Goal: Register for event/course

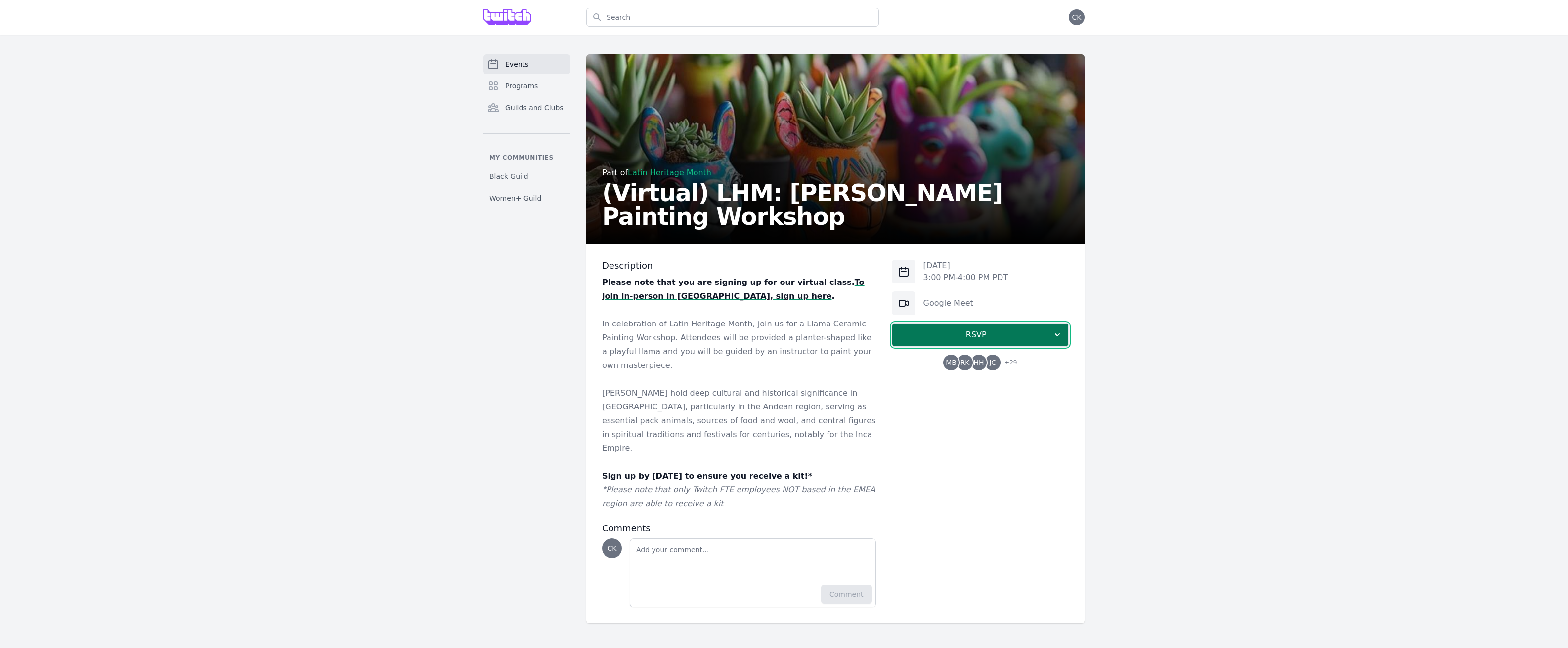
click at [1012, 331] on span "RSVP" at bounding box center [976, 335] width 153 height 12
click at [1004, 362] on link "I'm going" at bounding box center [980, 362] width 177 height 18
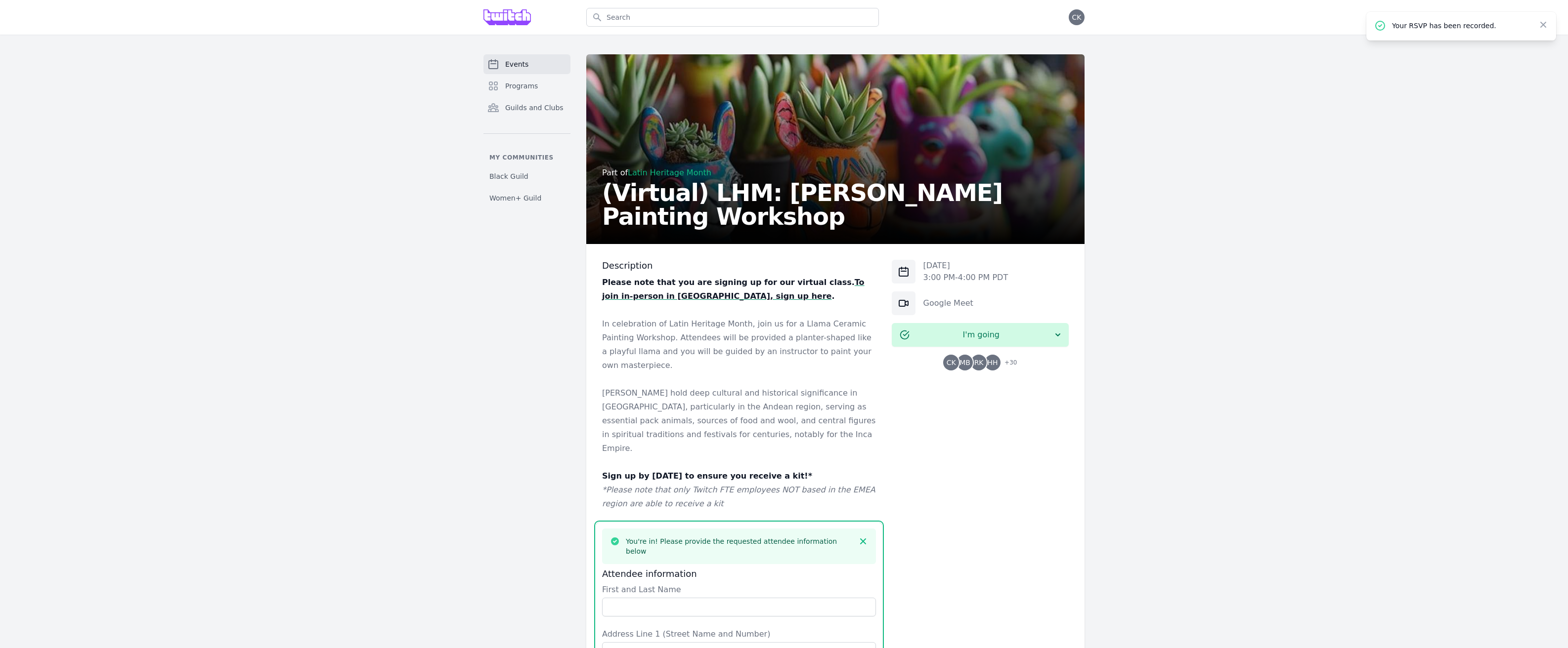
scroll to position [339, 0]
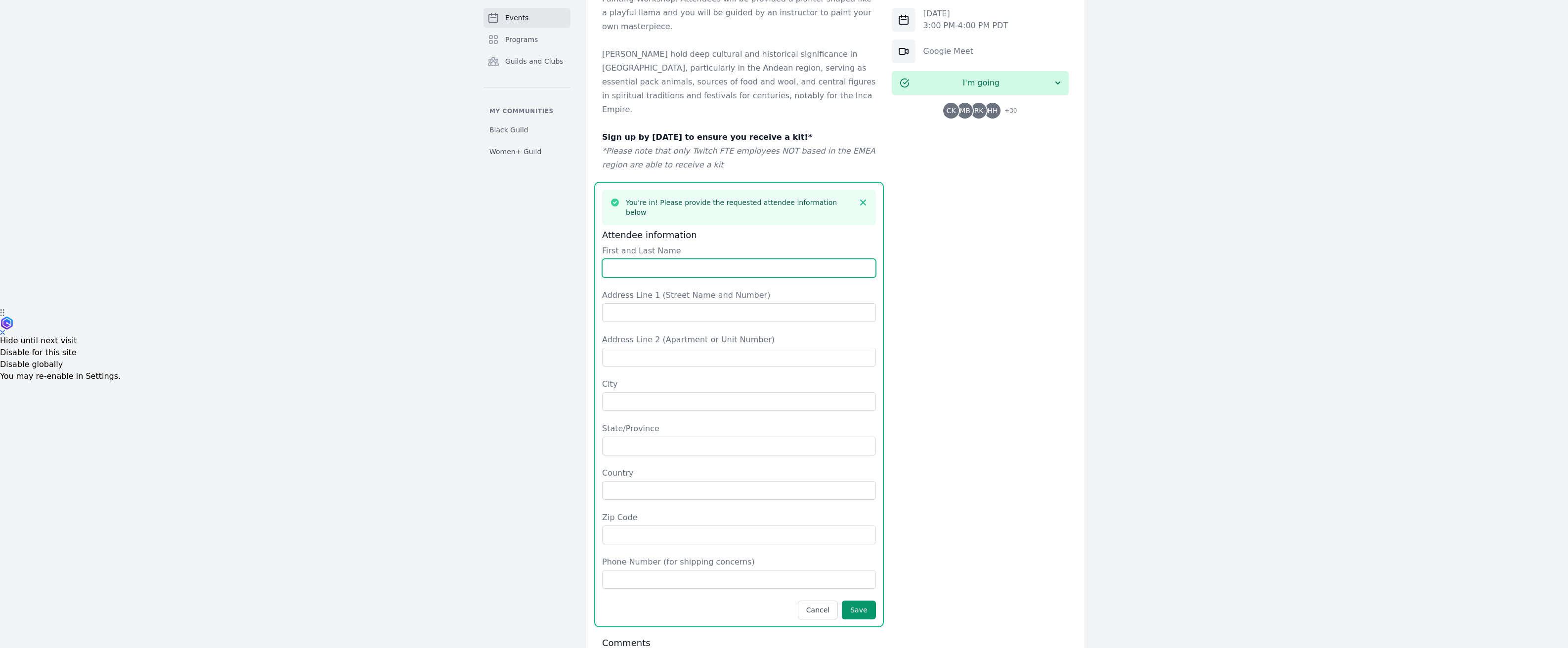
click at [687, 259] on input "First and Last Name" at bounding box center [739, 268] width 274 height 18
type input "[PERSON_NAME]"
type input "1736 Kaleywood Court"
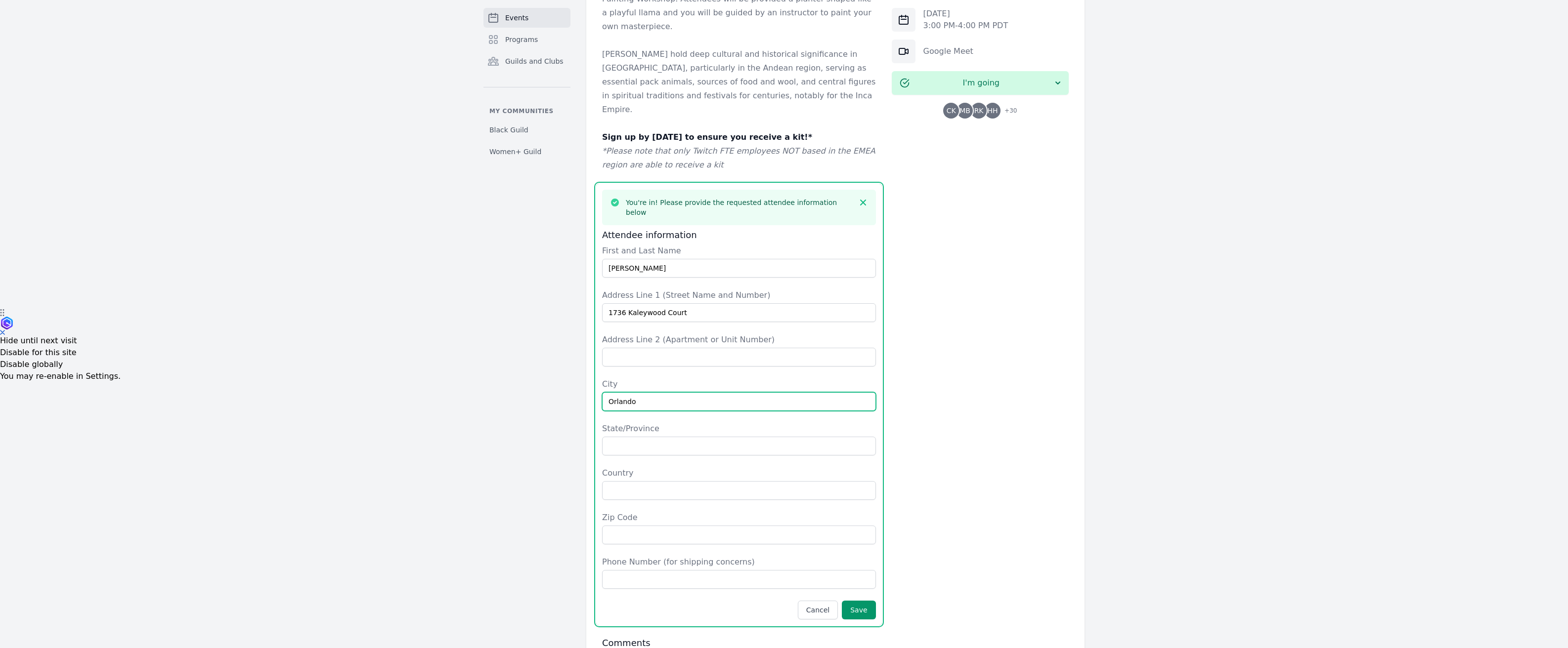
type input "Orlando"
type input "[US_STATE]"
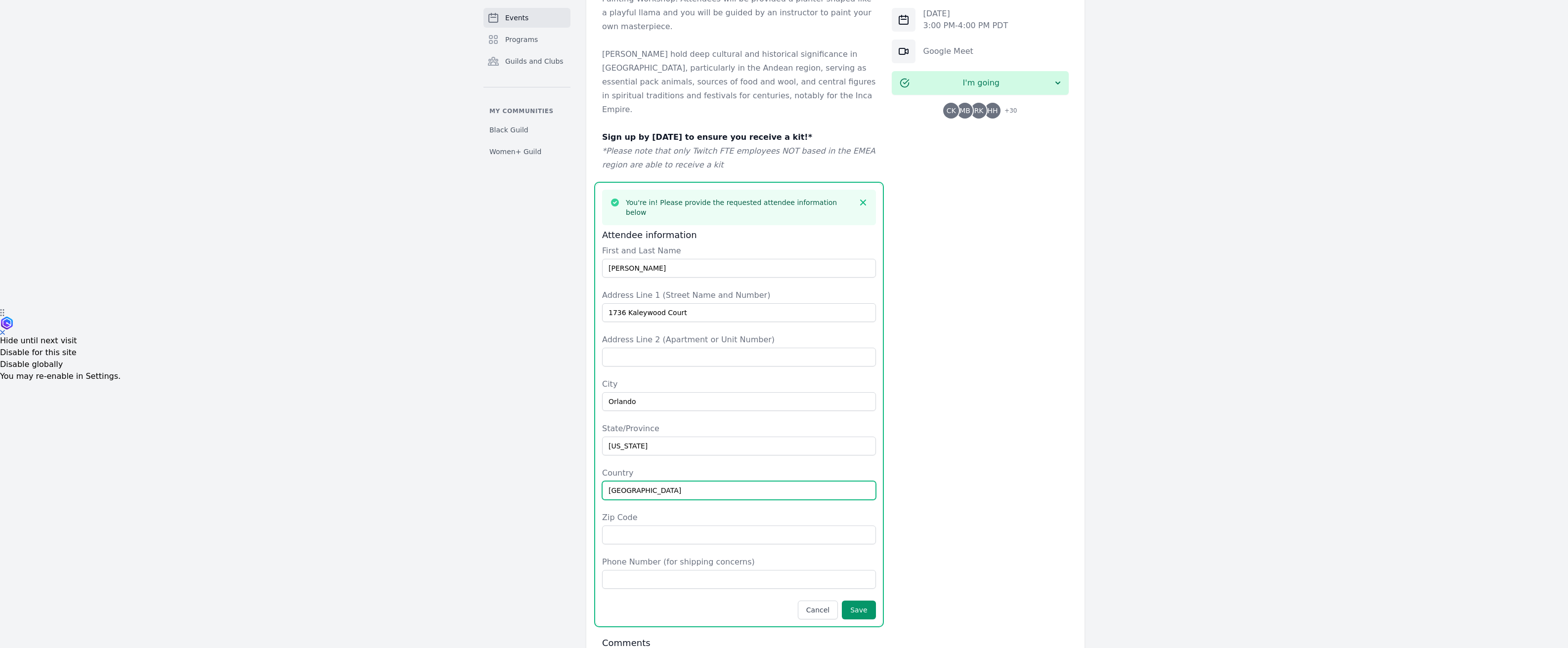
type input "[GEOGRAPHIC_DATA]"
type input "32806"
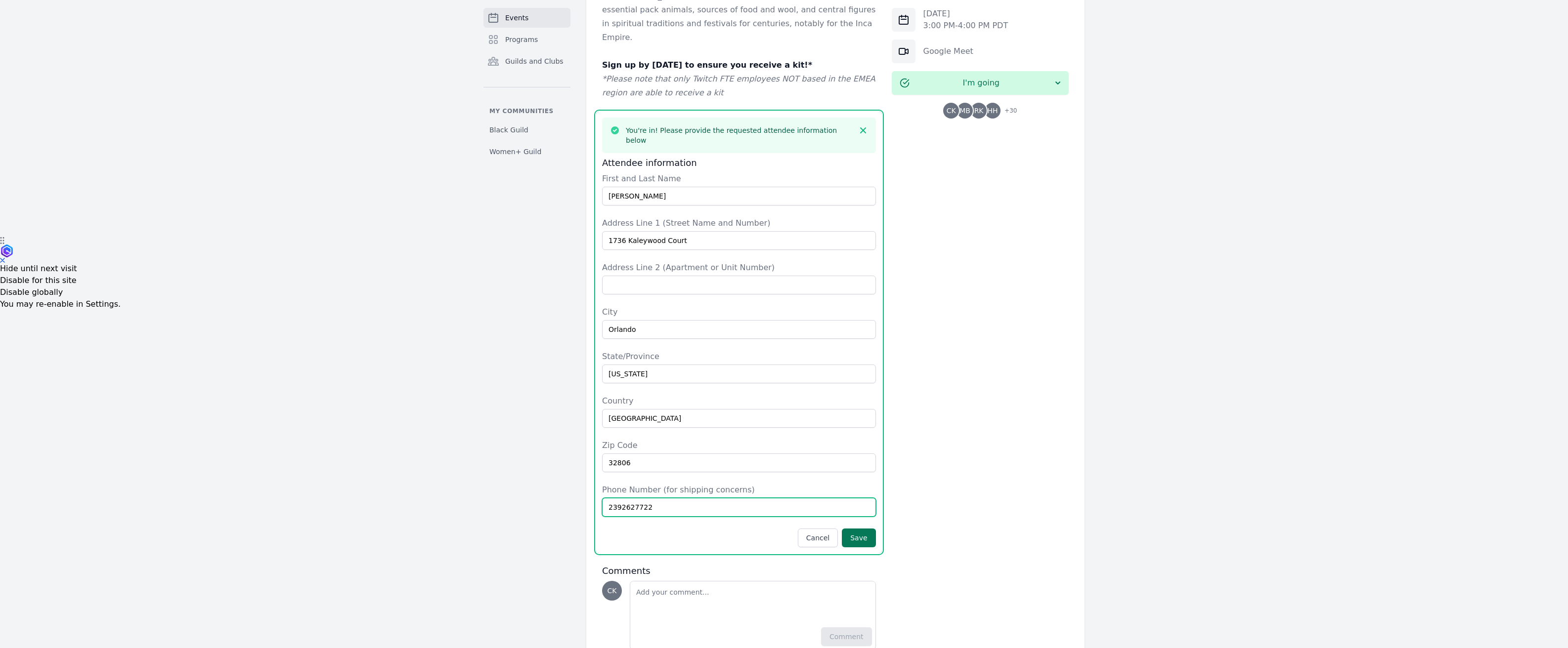
type input "2392627722"
click at [866, 529] on button "Save" at bounding box center [858, 538] width 34 height 18
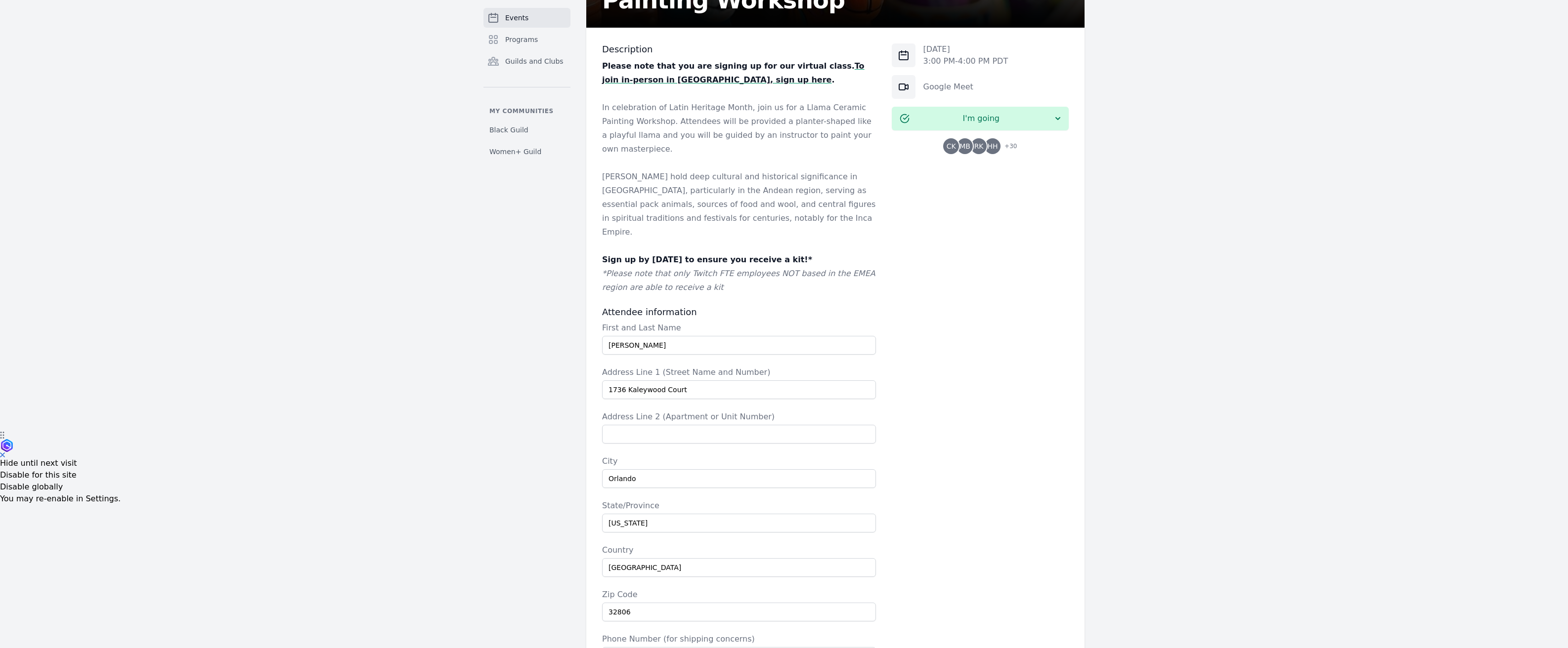
scroll to position [133, 0]
